Goal: Task Accomplishment & Management: Use online tool/utility

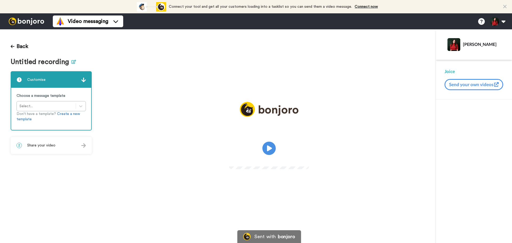
click at [74, 63] on icon at bounding box center [73, 62] width 5 height 4
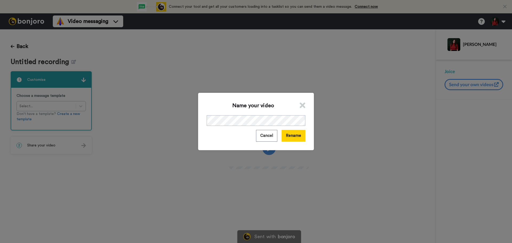
click at [255, 127] on div "Name your video Cancel Rename" at bounding box center [256, 121] width 116 height 57
click at [287, 134] on button "Rename" at bounding box center [293, 135] width 24 height 11
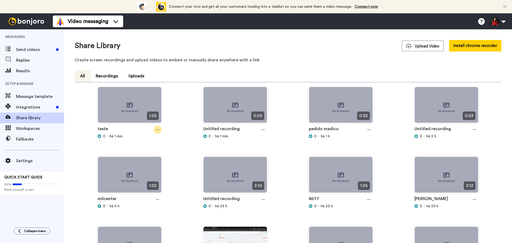
click at [157, 131] on icon at bounding box center [157, 130] width 3 height 4
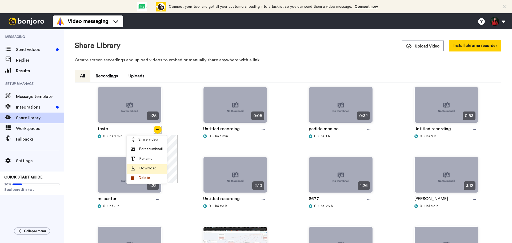
click at [154, 173] on li "Download" at bounding box center [147, 169] width 40 height 10
